Goal: Navigation & Orientation: Find specific page/section

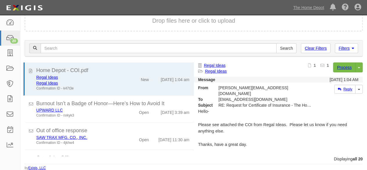
scroll to position [509, 0]
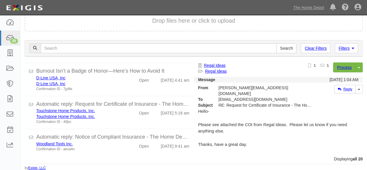
scroll to position [509, 0]
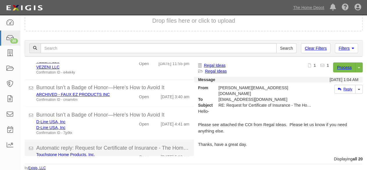
scroll to position [509, 0]
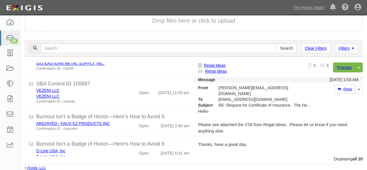
scroll to position [509, 0]
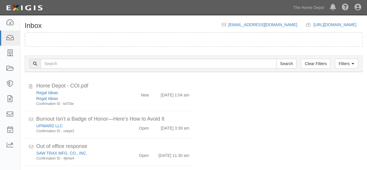
scroll to position [22, 0]
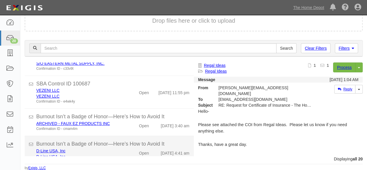
scroll to position [509, 0]
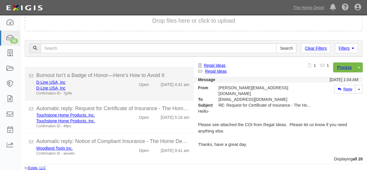
scroll to position [509, 0]
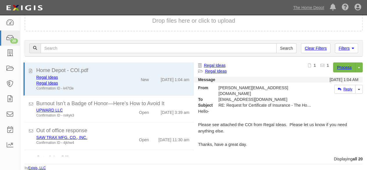
scroll to position [22, 0]
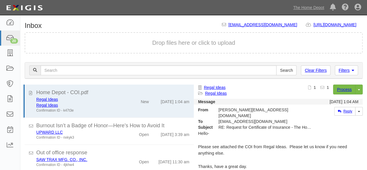
scroll to position [22, 0]
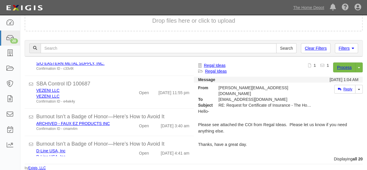
scroll to position [509, 0]
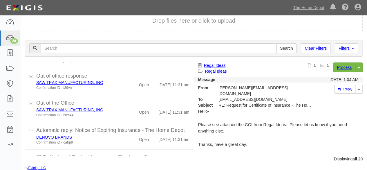
scroll to position [203, 0]
